Goal: Task Accomplishment & Management: Manage account settings

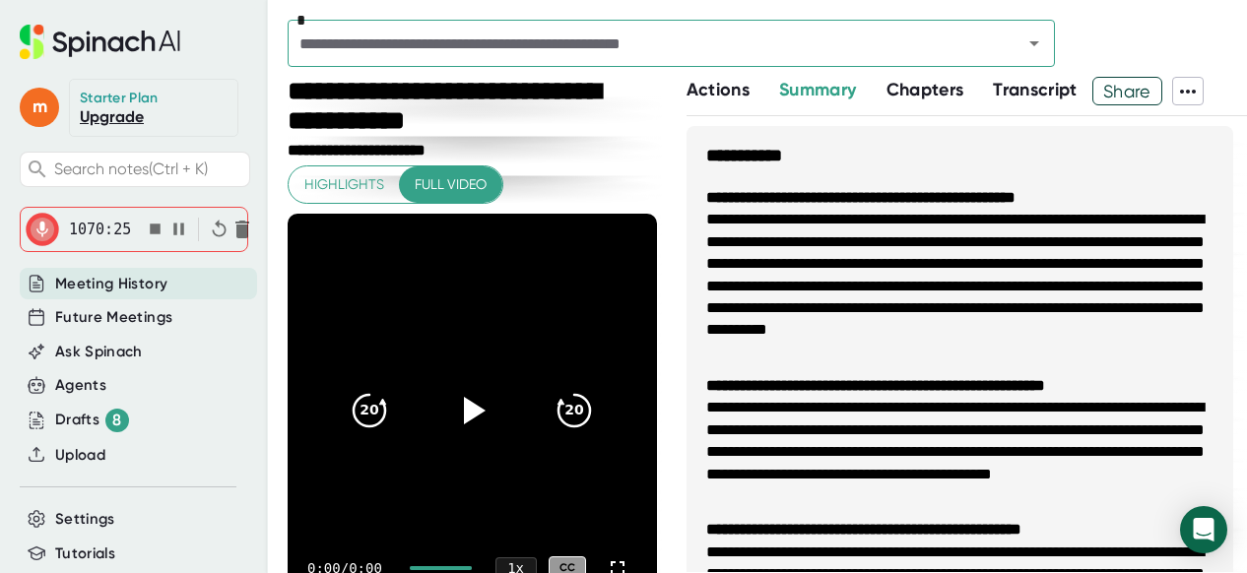
click at [150, 229] on icon "button" at bounding box center [155, 229] width 11 height 11
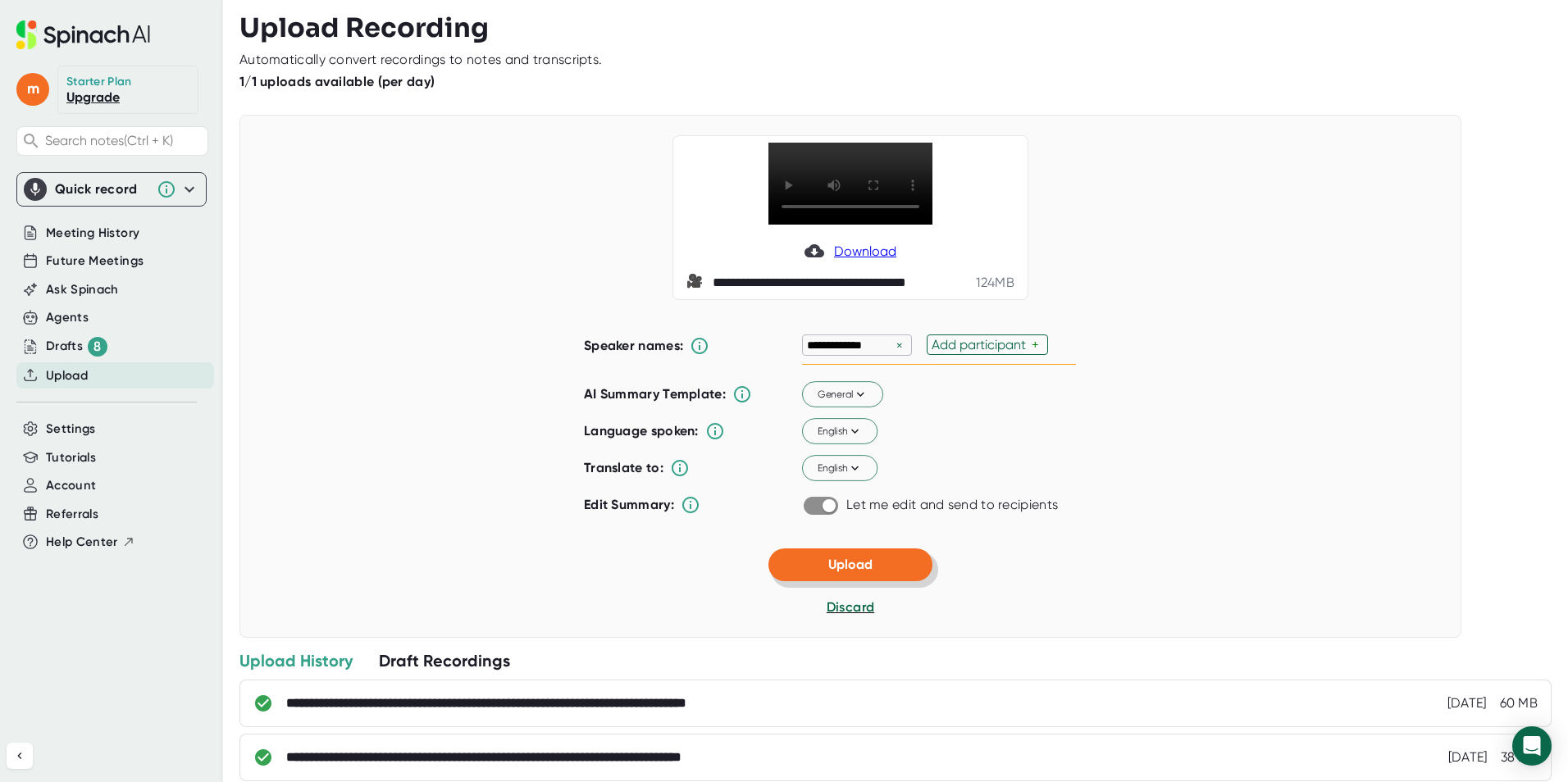
click at [854, 476] on span "Upload" at bounding box center [850, 564] width 44 height 16
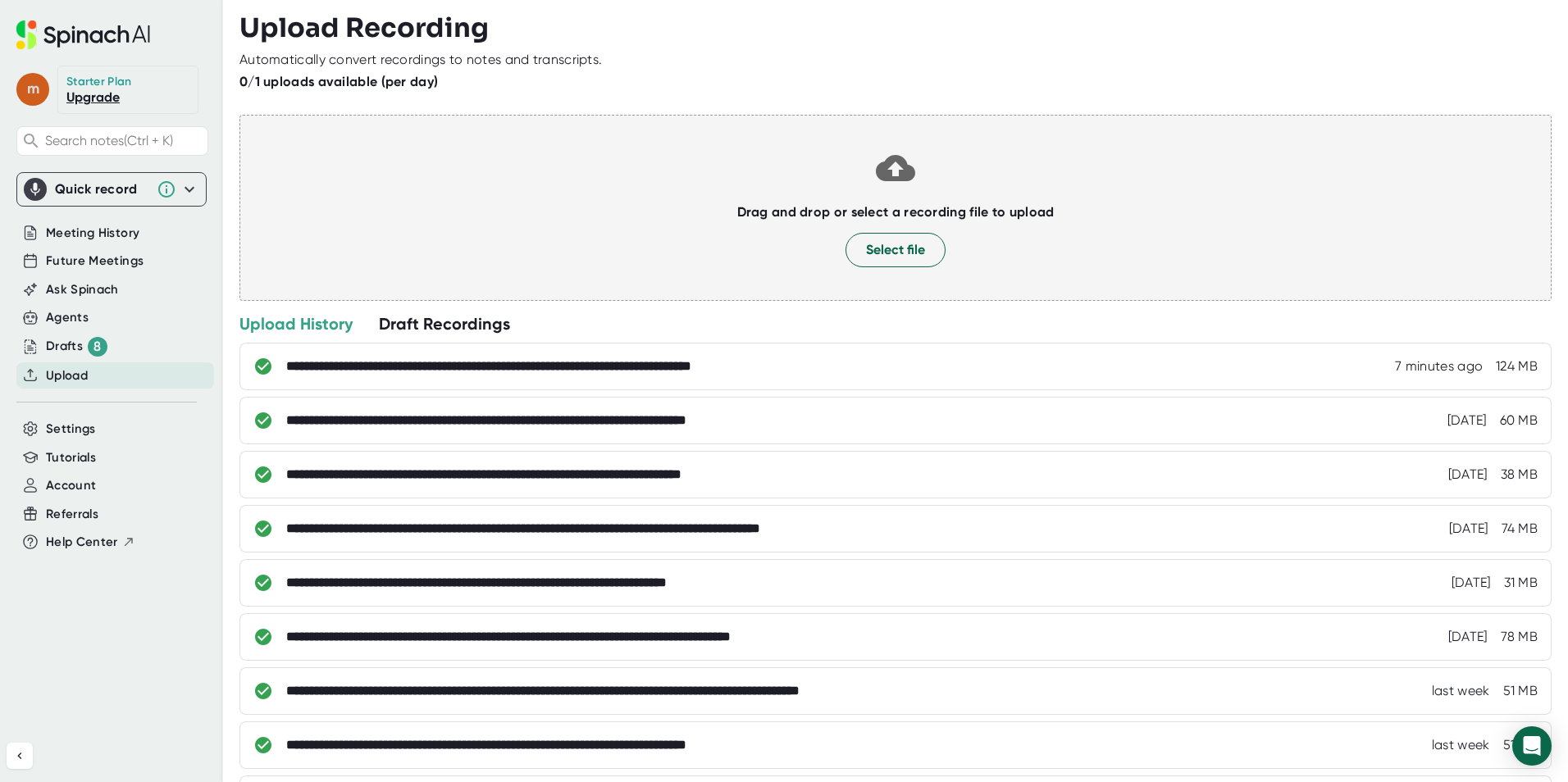
click at [27, 87] on span "m" at bounding box center [32, 89] width 32 height 32
click at [82, 161] on b "Edit Profile" at bounding box center [80, 161] width 53 height 14
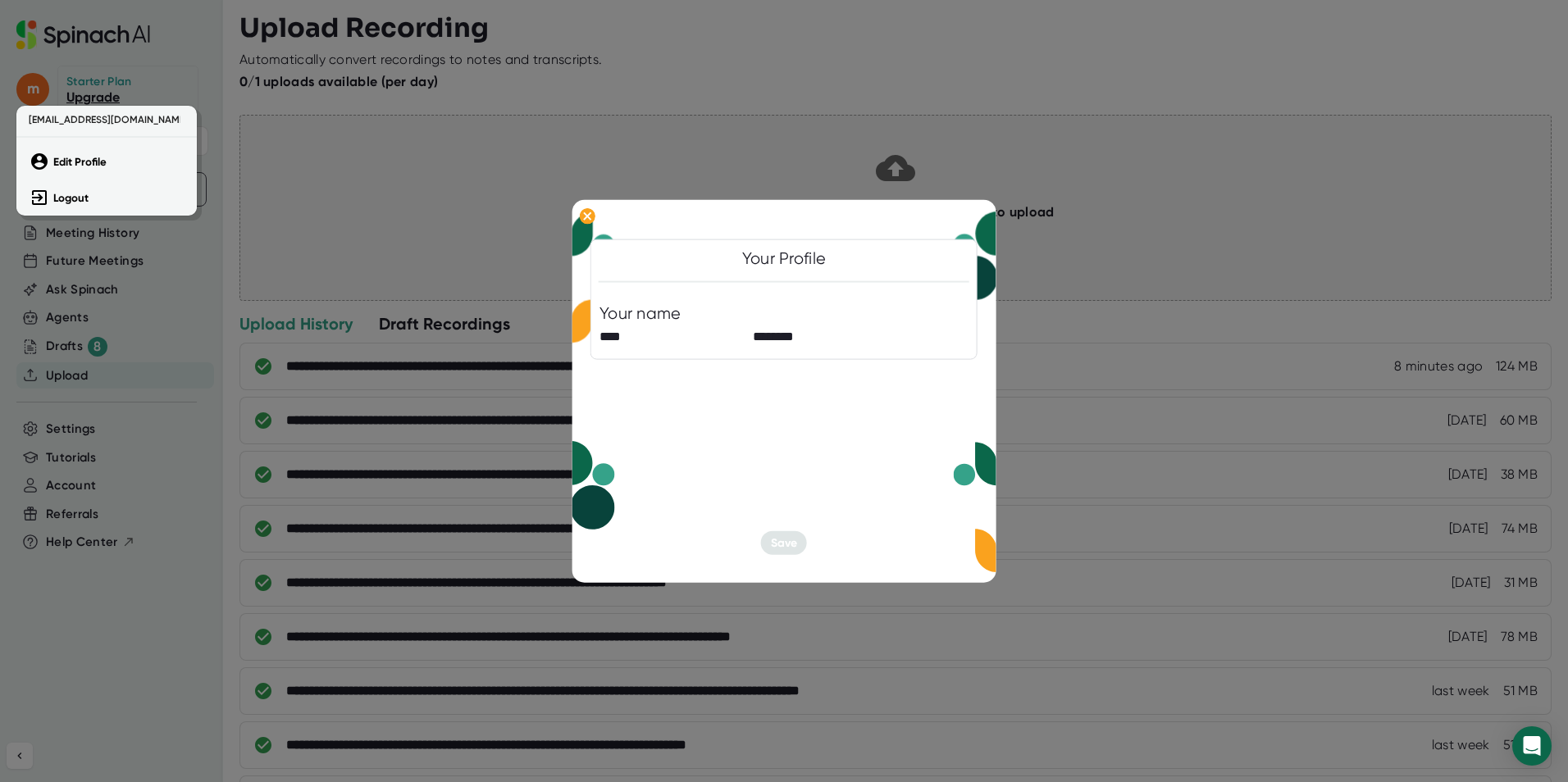
click at [732, 335] on div at bounding box center [784, 391] width 1568 height 782
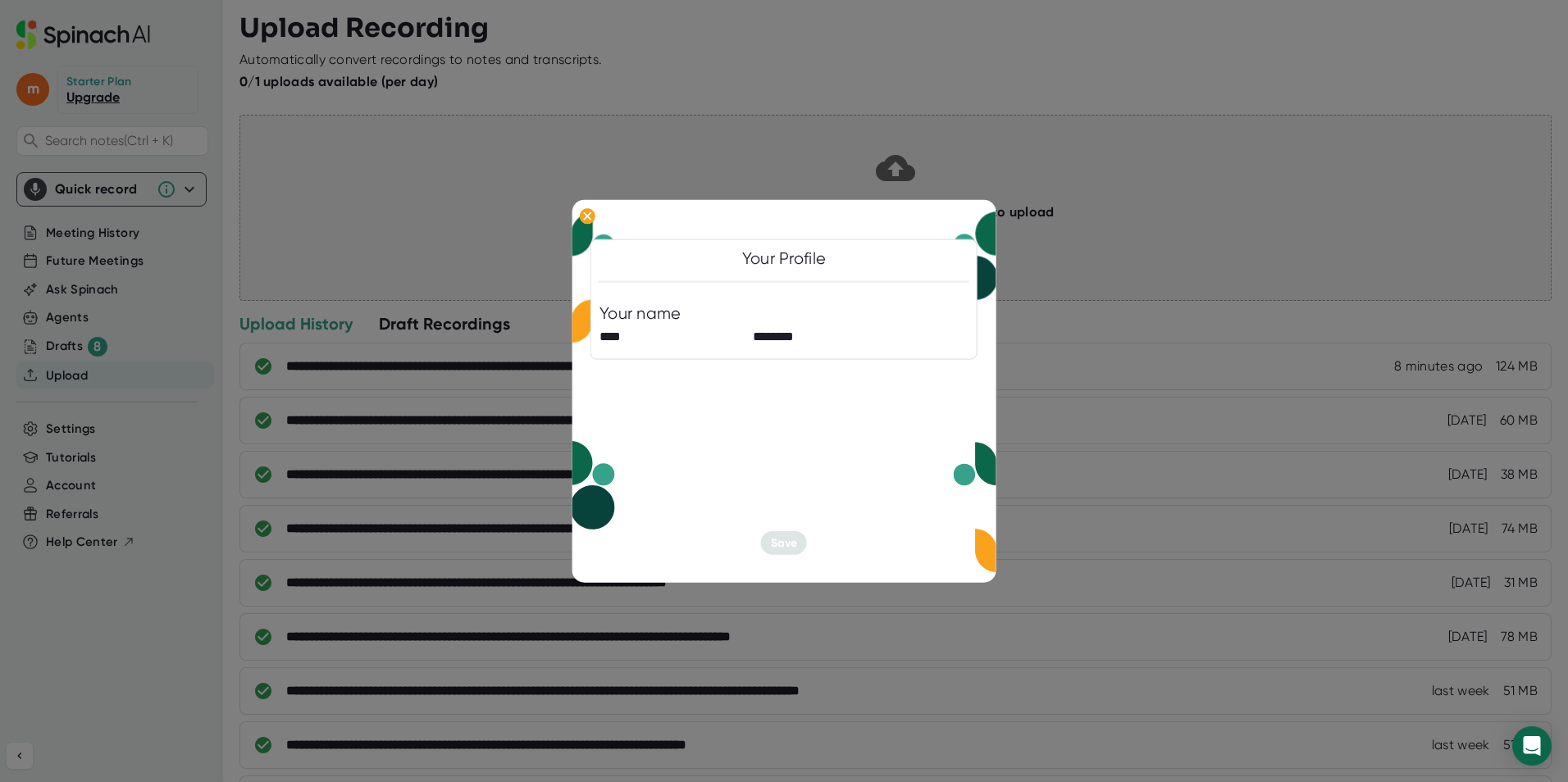
click at [771, 275] on div "Your Profile Your name **** ********" at bounding box center [783, 299] width 387 height 121
click at [772, 270] on div "Your Profile Your name **** ********" at bounding box center [783, 299] width 387 height 121
click at [736, 227] on div at bounding box center [783, 233] width 369 height 12
click at [1037, 166] on div at bounding box center [784, 391] width 1568 height 782
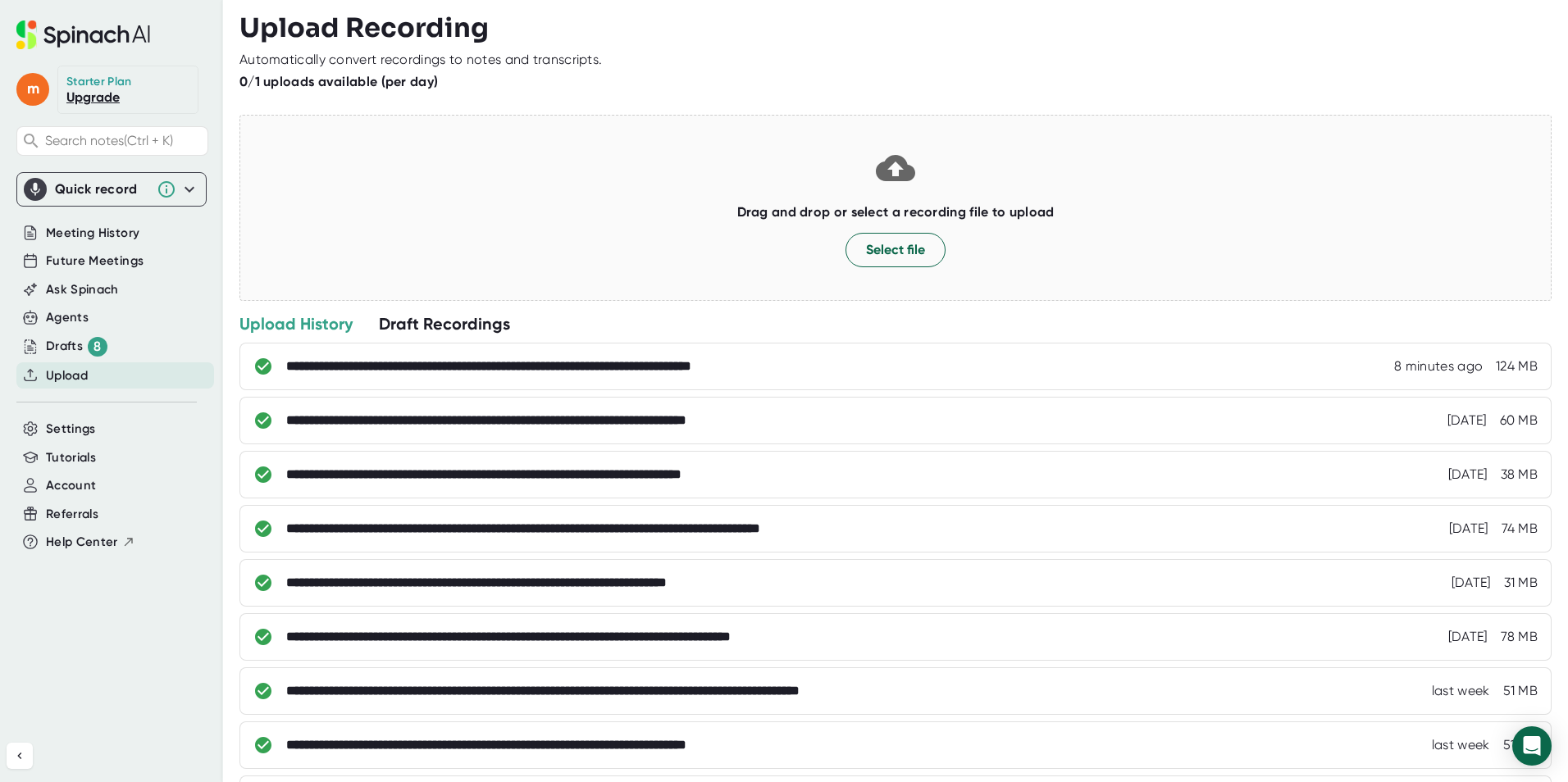
click at [72, 28] on icon at bounding box center [83, 35] width 134 height 28
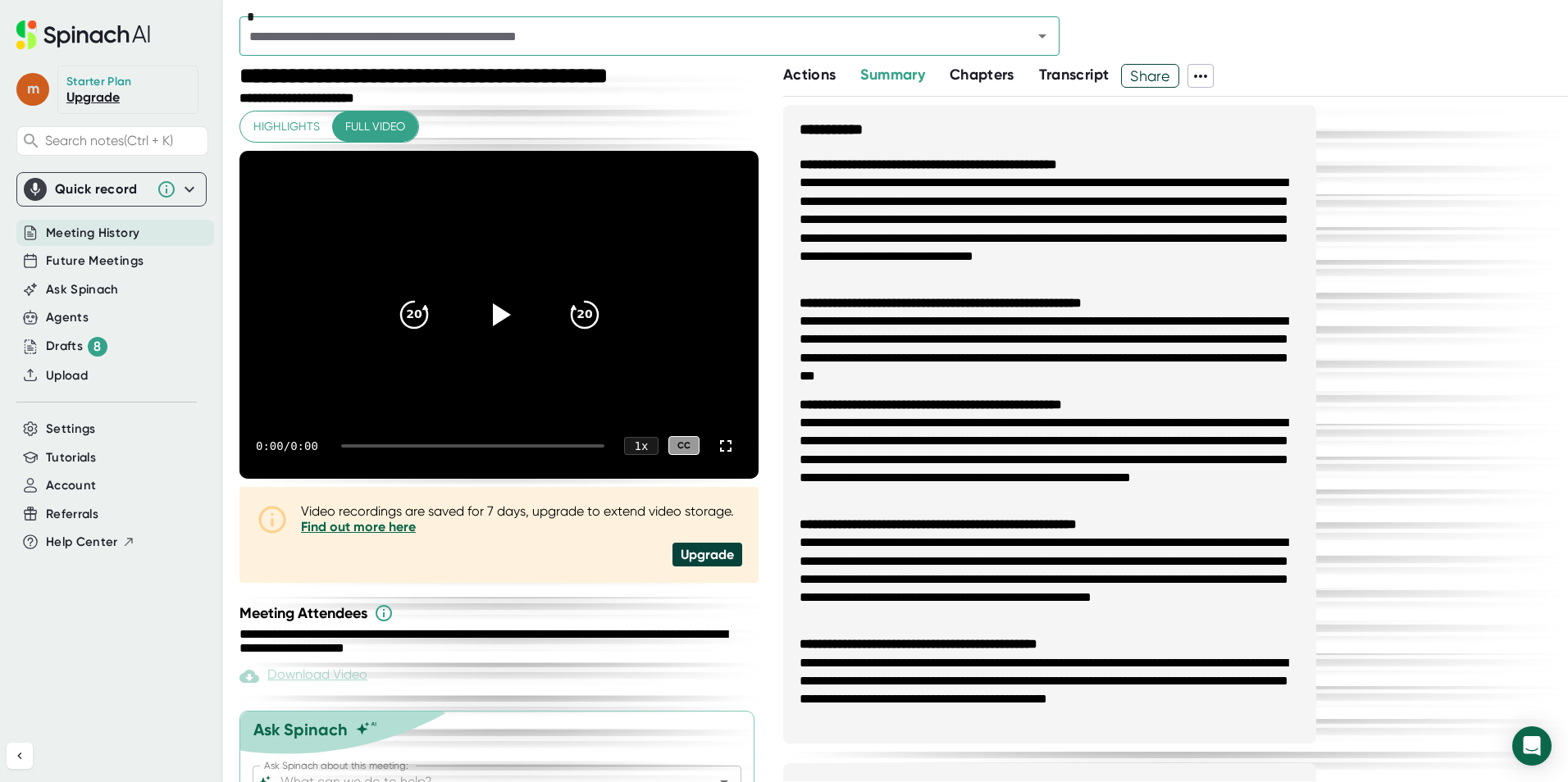
click at [26, 92] on span "m" at bounding box center [32, 89] width 32 height 32
click at [57, 169] on button "Edit Profile" at bounding box center [107, 161] width 162 height 27
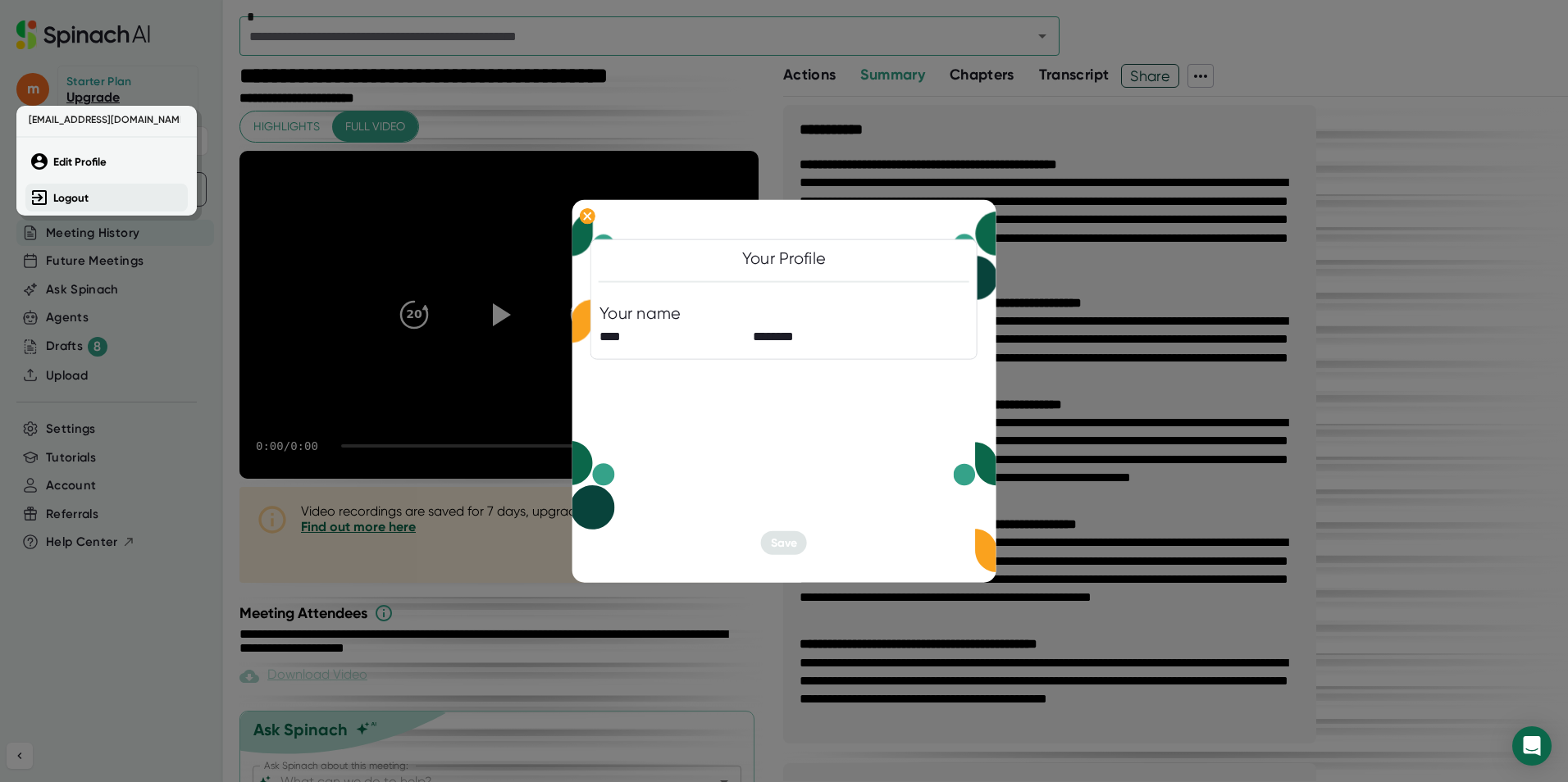
click at [58, 192] on b "Logout" at bounding box center [71, 198] width 35 height 14
